Goal: Communication & Community: Answer question/provide support

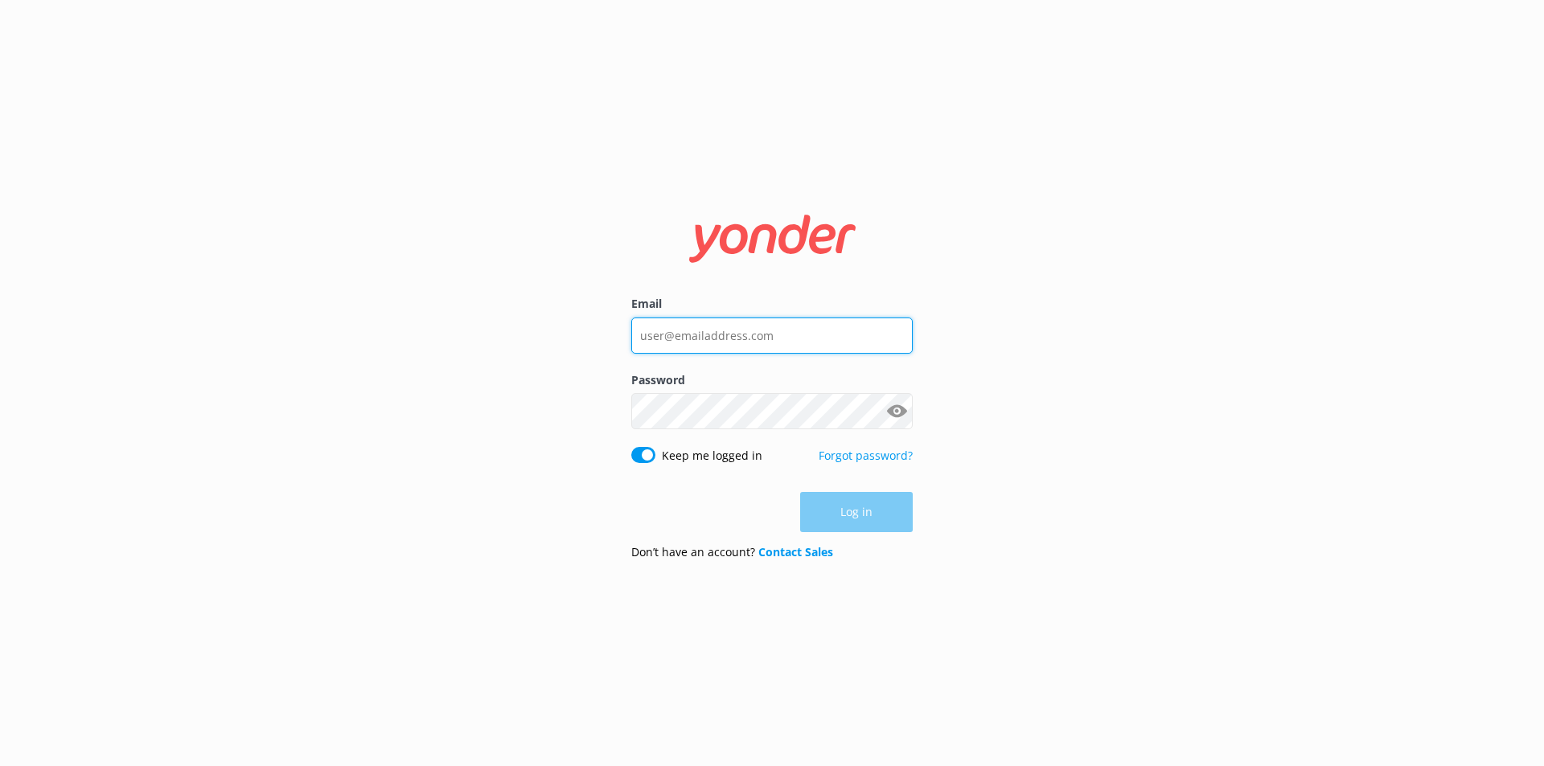
type input "[EMAIL_ADDRESS][DOMAIN_NAME]"
click at [861, 512] on div "Log in" at bounding box center [771, 512] width 281 height 40
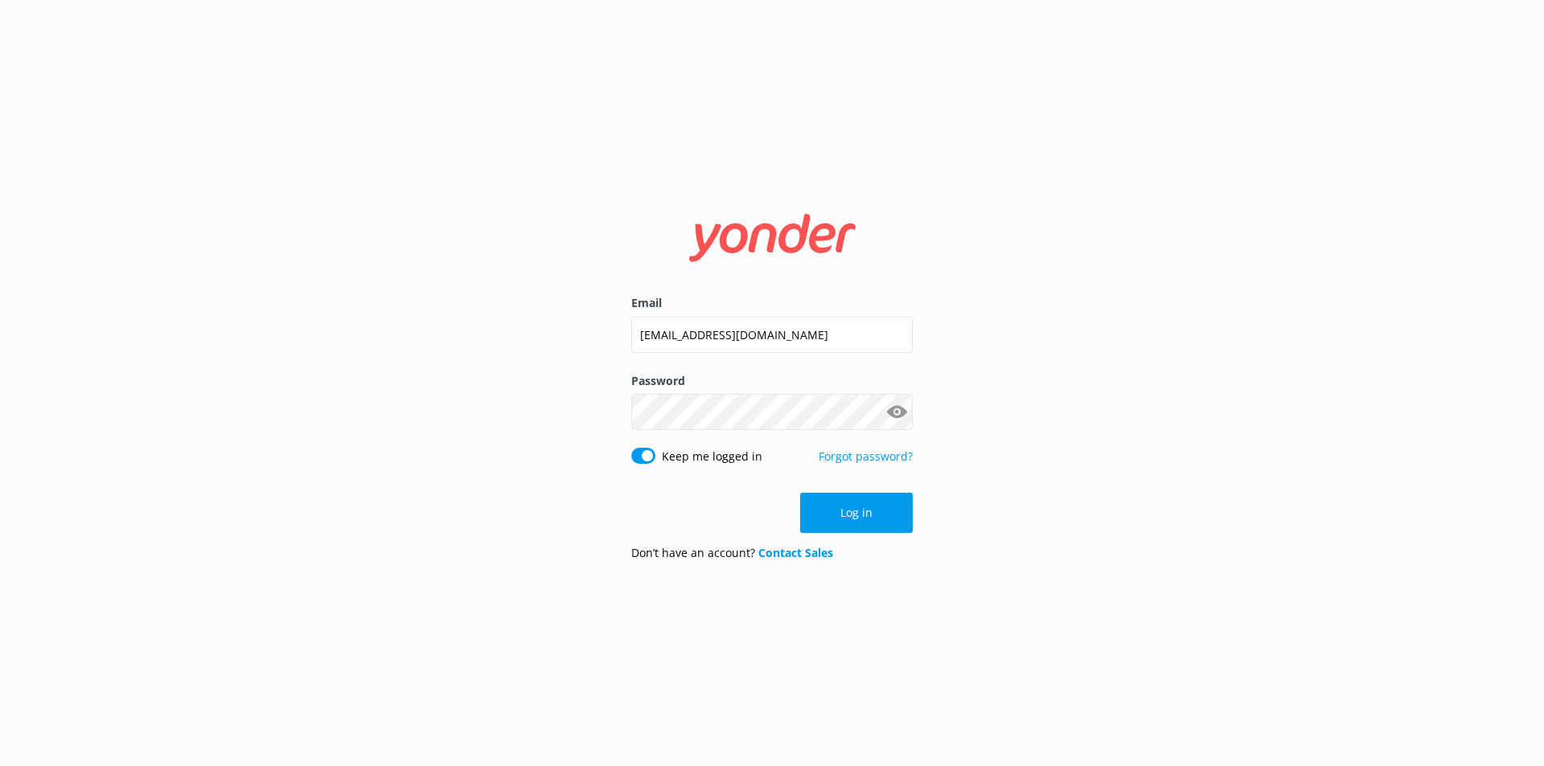
click at [861, 512] on button "Log in" at bounding box center [856, 513] width 113 height 40
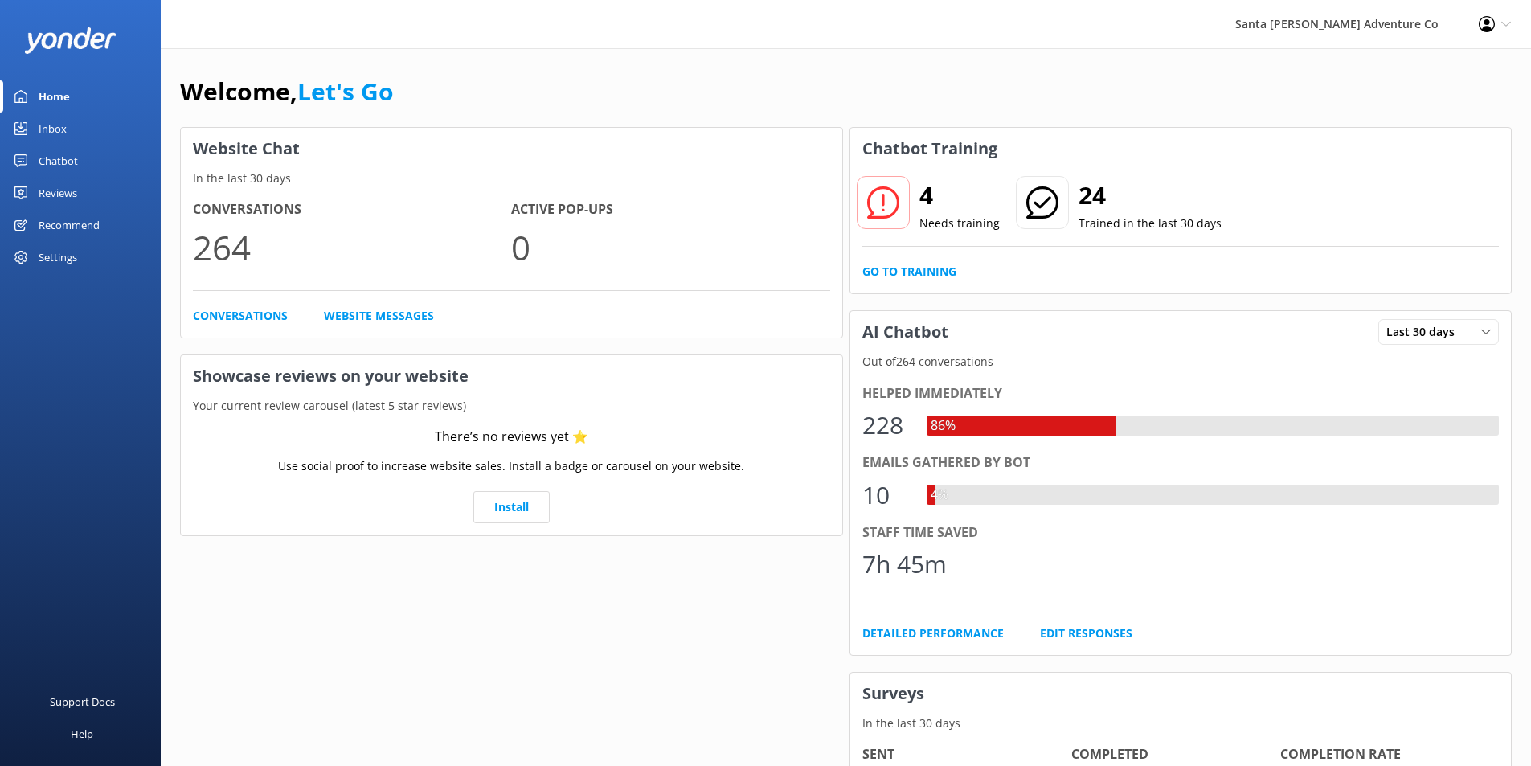
click at [51, 133] on div "Inbox" at bounding box center [53, 129] width 28 height 32
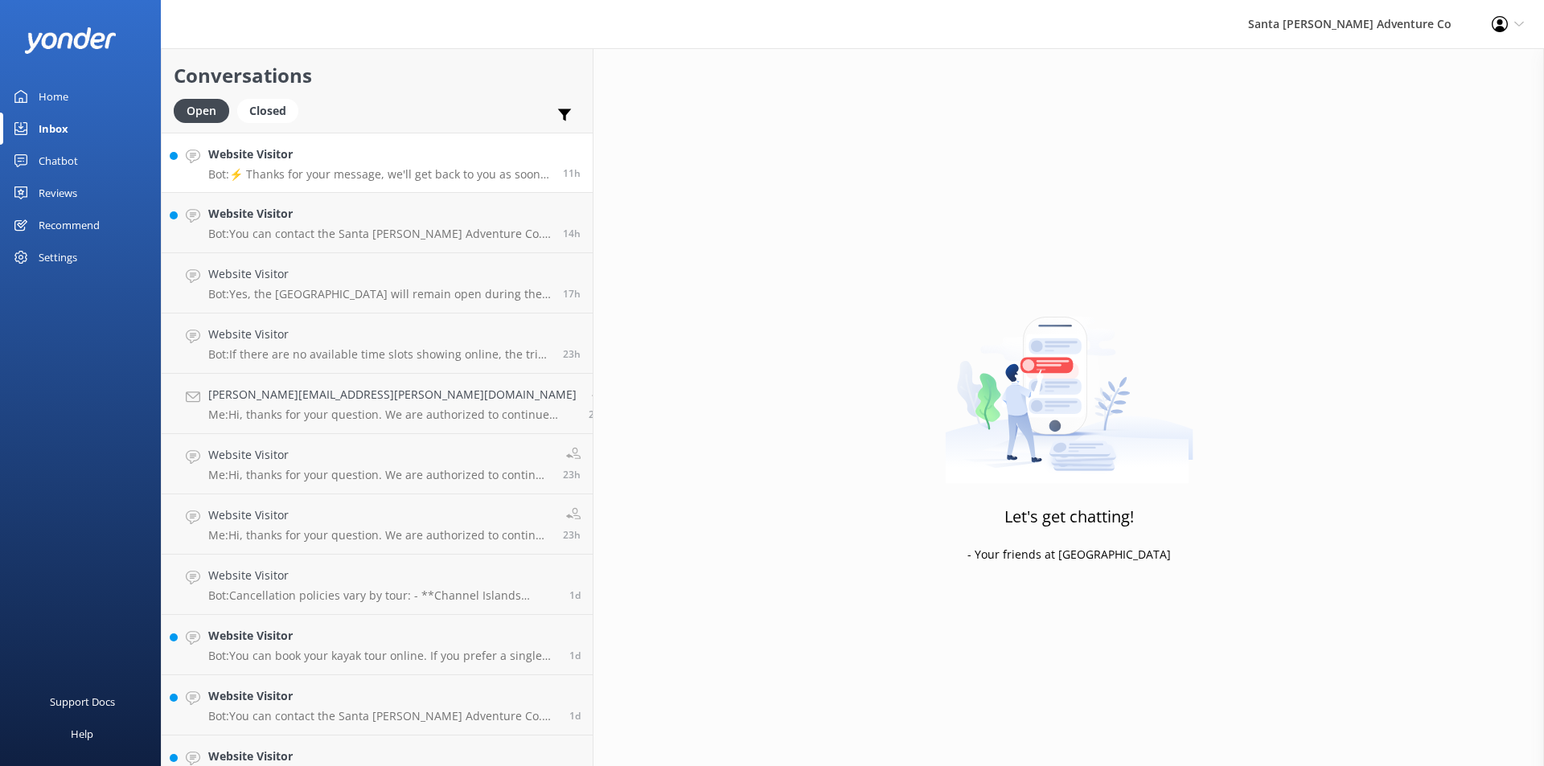
click at [293, 175] on p "Bot: ⚡ Thanks for your message, we'll get back to you as soon as we can. You're…" at bounding box center [379, 174] width 342 height 14
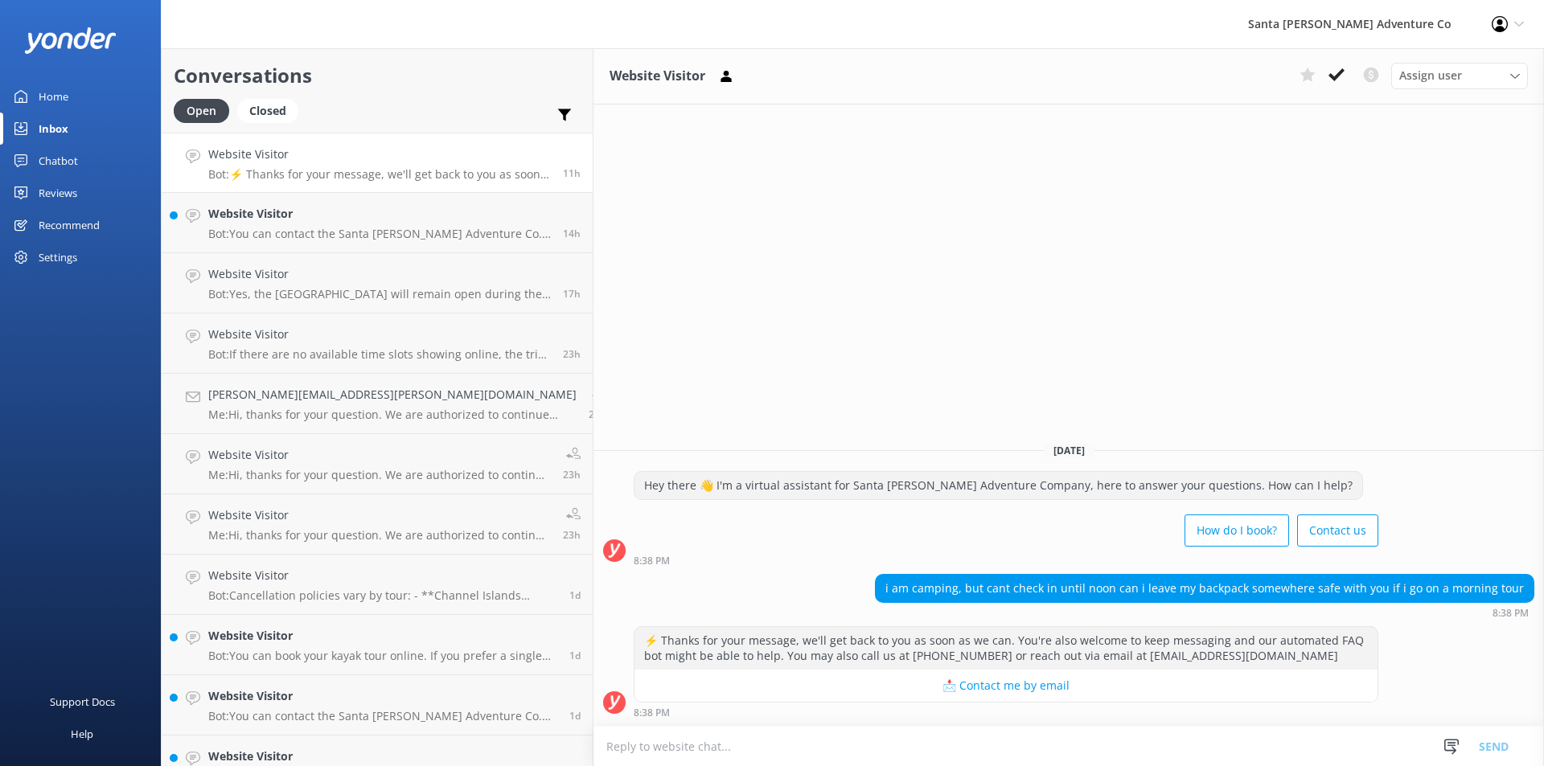
click at [746, 744] on textarea at bounding box center [1068, 746] width 950 height 39
click at [709, 744] on textarea "Yes, your backpack can be stored in on eof our storage bins" at bounding box center [1068, 746] width 950 height 40
click at [804, 748] on textarea "Yes, your backpack can be stored in on of our storage bins" at bounding box center [1068, 746] width 950 height 40
click at [696, 744] on textarea "Yes, your backpack can be stored in on of our storage bins at our check-in buil…" at bounding box center [1068, 746] width 950 height 40
click at [933, 746] on textarea "Yes, your backpack can be stored in one of our storage bins at our check-in bui…" at bounding box center [1068, 746] width 950 height 40
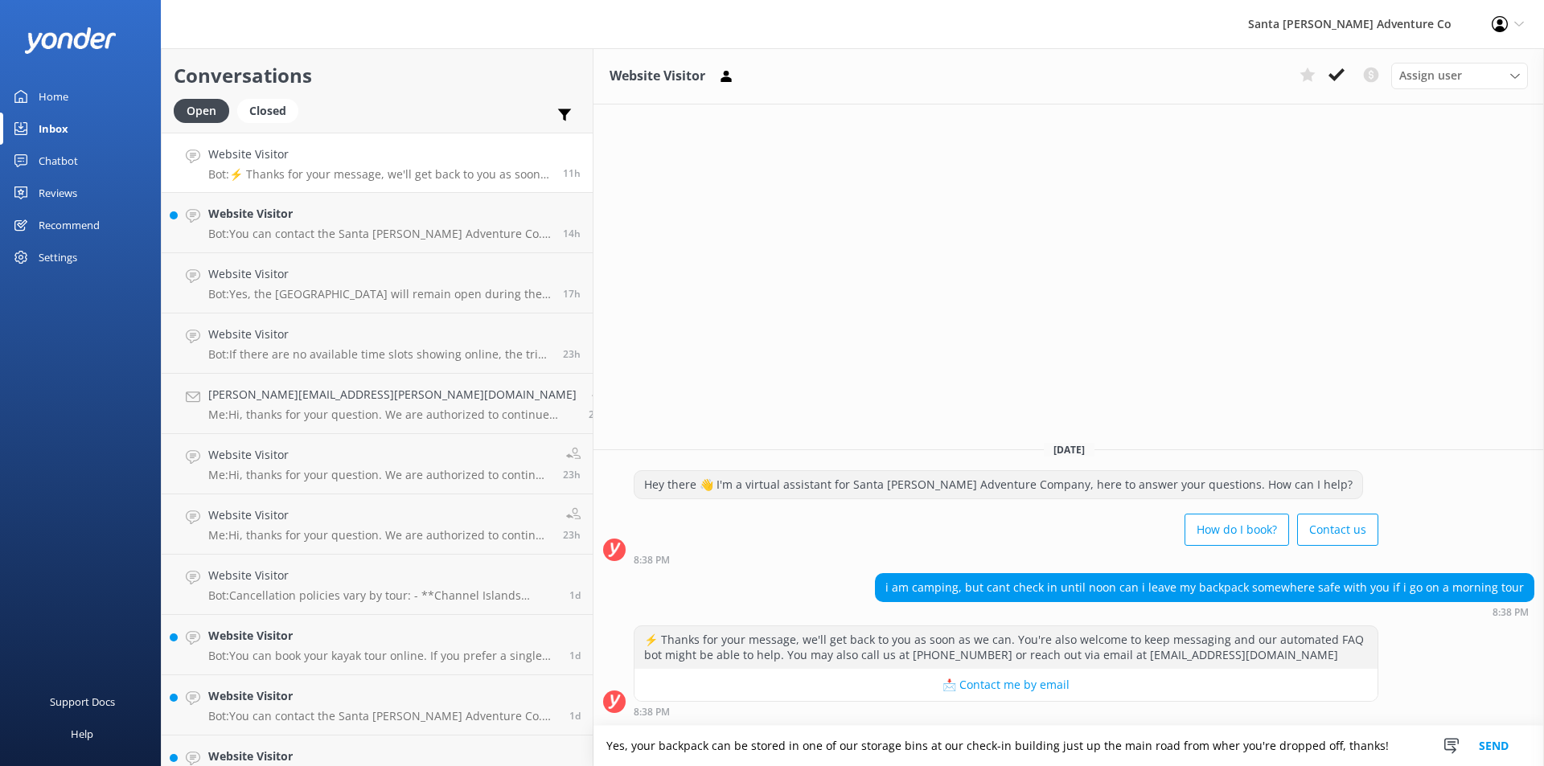
click at [1101, 750] on textarea "Yes, your backpack can be stored in one of our storage bins at our check-in bui…" at bounding box center [1068, 746] width 950 height 40
click at [1105, 751] on textarea "Yes, your backpack can be stored in one of our storage bins at our check-in bui…" at bounding box center [1068, 746] width 950 height 40
type textarea "Yes, your backpack can be stored in one of our storage bins at our check-in bui…"
click at [1497, 747] on button "Send" at bounding box center [1493, 746] width 60 height 40
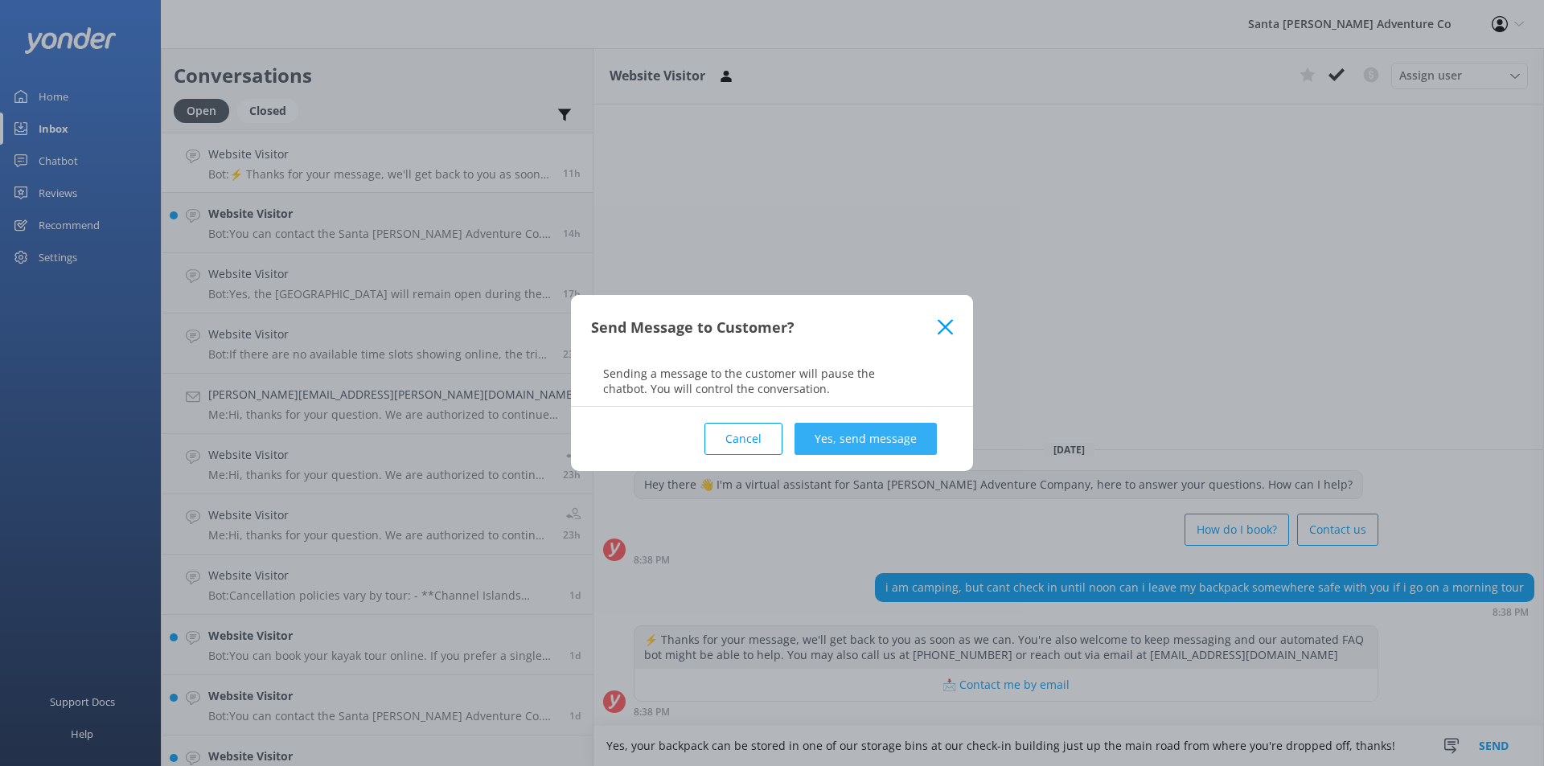
click at [897, 446] on button "Yes, send message" at bounding box center [865, 439] width 142 height 32
